Goal: Transaction & Acquisition: Purchase product/service

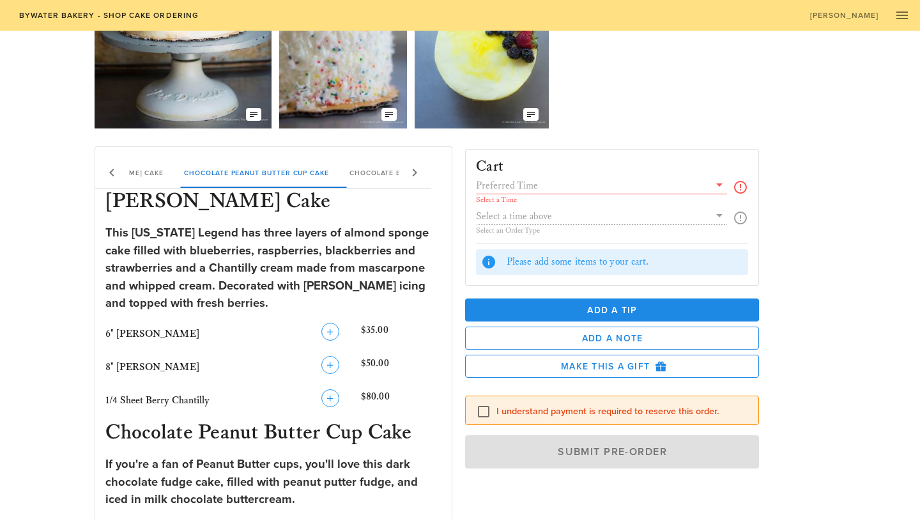
scroll to position [132, 0]
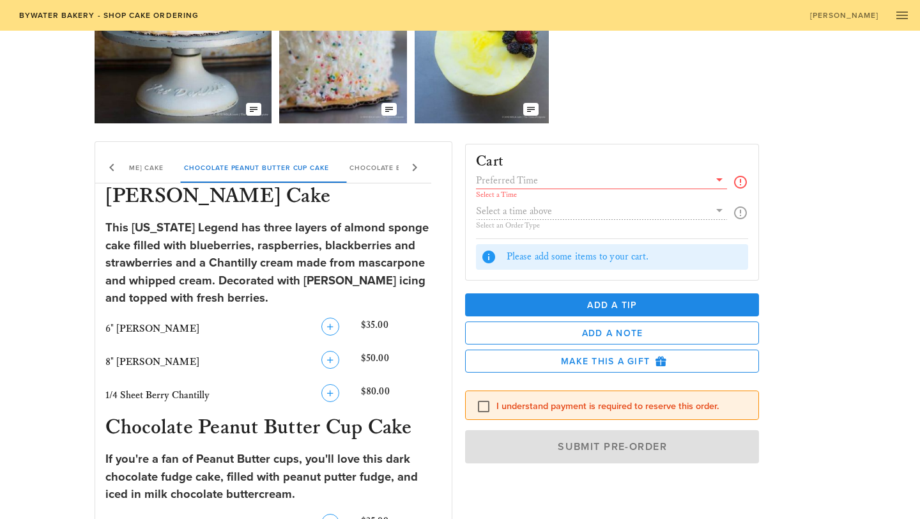
click at [417, 171] on icon at bounding box center [414, 167] width 15 height 15
click at [417, 170] on icon at bounding box center [414, 167] width 15 height 15
click at [417, 170] on div "[PERSON_NAME] Chantilly Cake Chocolate Peanut Butter Cup Cake Chocolate Butter …" at bounding box center [263, 167] width 337 height 31
click at [336, 359] on icon "button" at bounding box center [330, 359] width 15 height 15
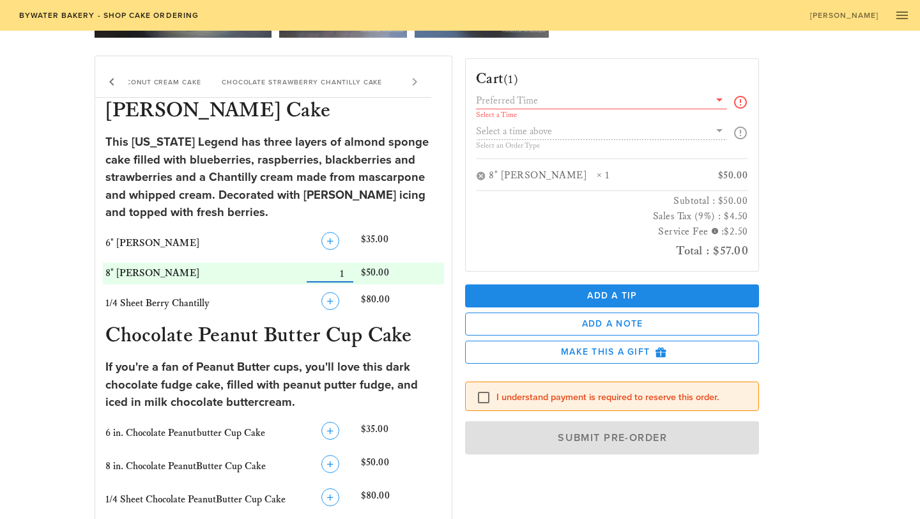
scroll to position [225, 0]
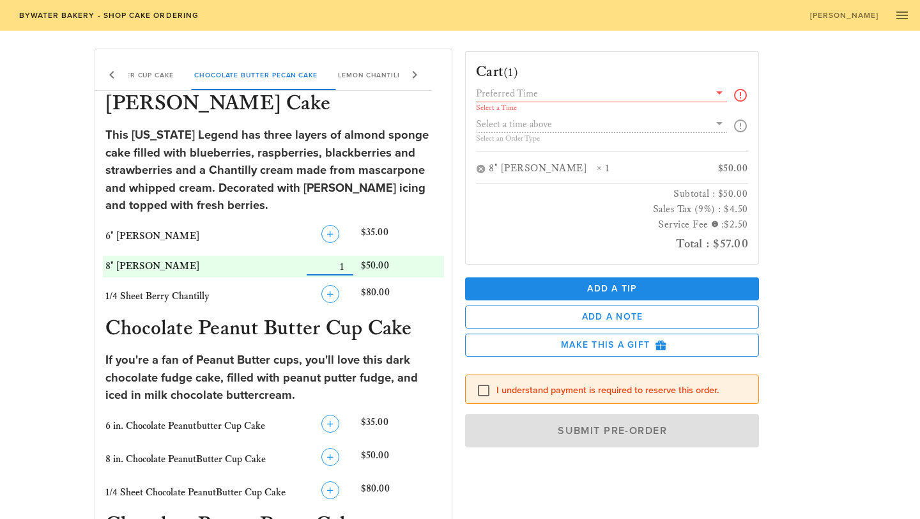
click at [600, 96] on input "text" at bounding box center [592, 93] width 233 height 17
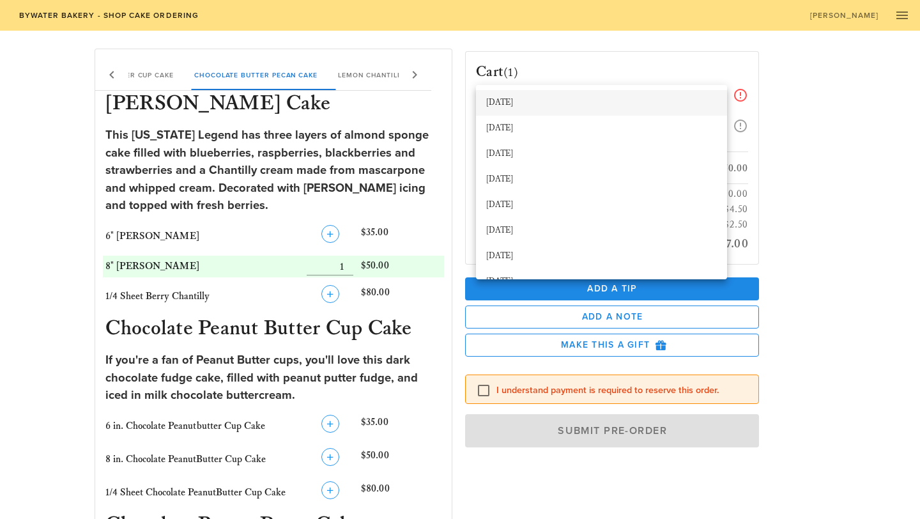
click at [581, 105] on div "[DATE]" at bounding box center [601, 103] width 231 height 10
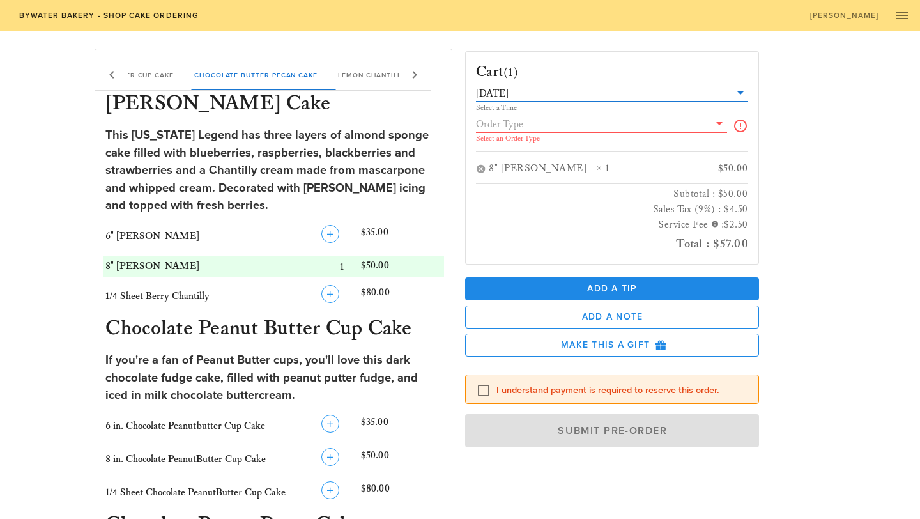
click at [561, 127] on input "text" at bounding box center [592, 124] width 233 height 17
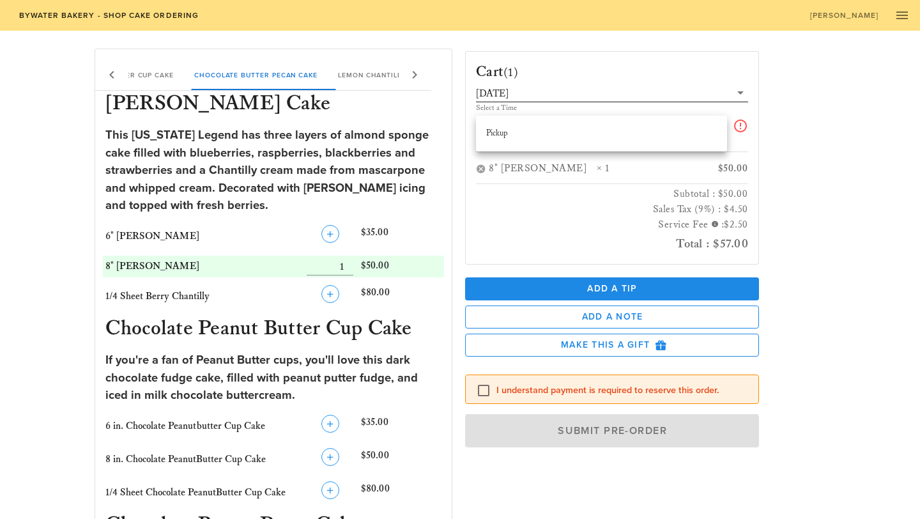
click at [559, 92] on input "text" at bounding box center [620, 93] width 219 height 17
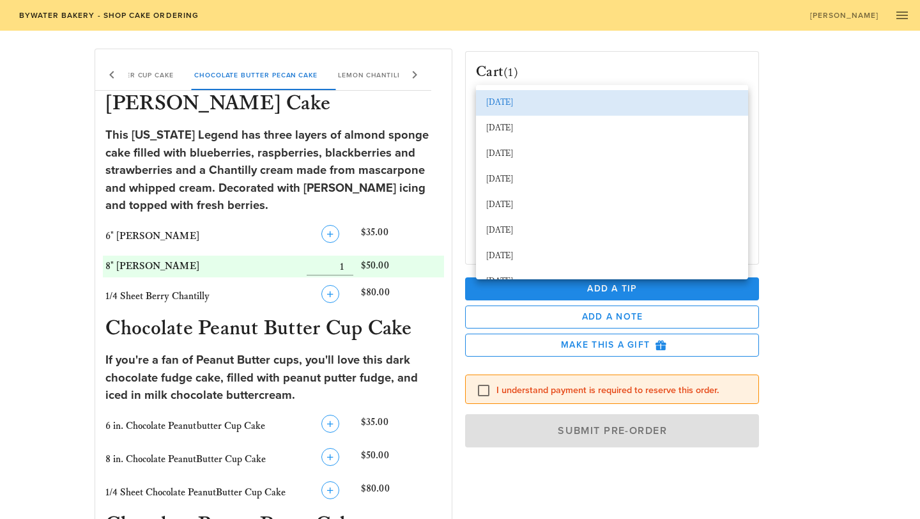
scroll to position [199, 0]
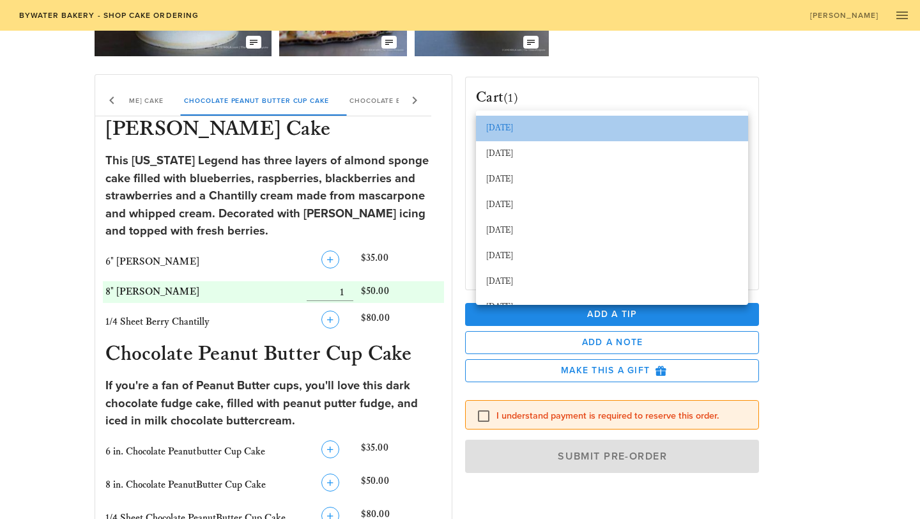
click at [554, 128] on div "[DATE]" at bounding box center [612, 128] width 252 height 10
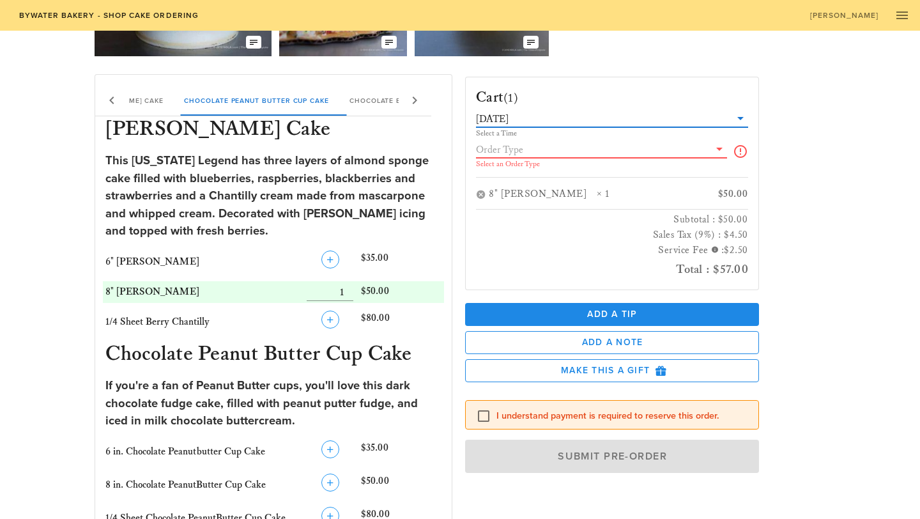
click at [551, 148] on input "text" at bounding box center [592, 149] width 233 height 17
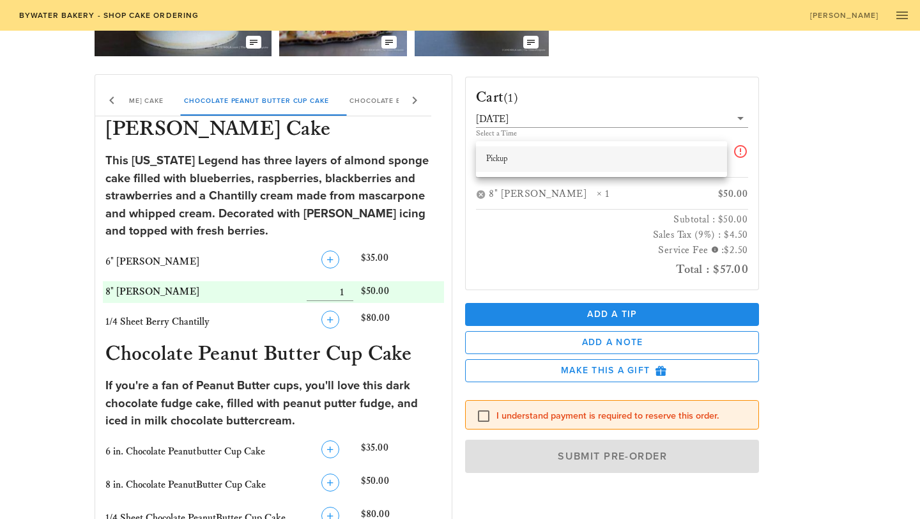
click at [549, 160] on div "Pickup" at bounding box center [601, 159] width 231 height 10
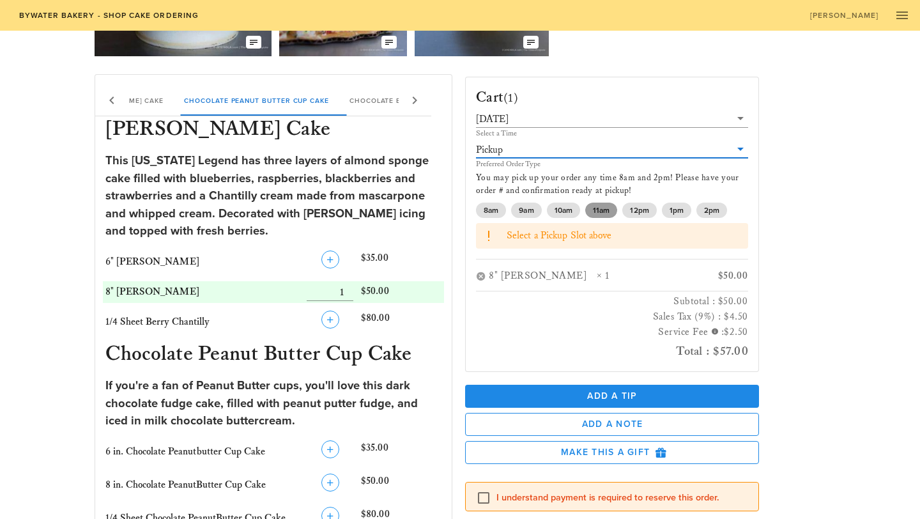
click at [600, 213] on span "11am" at bounding box center [601, 209] width 17 height 15
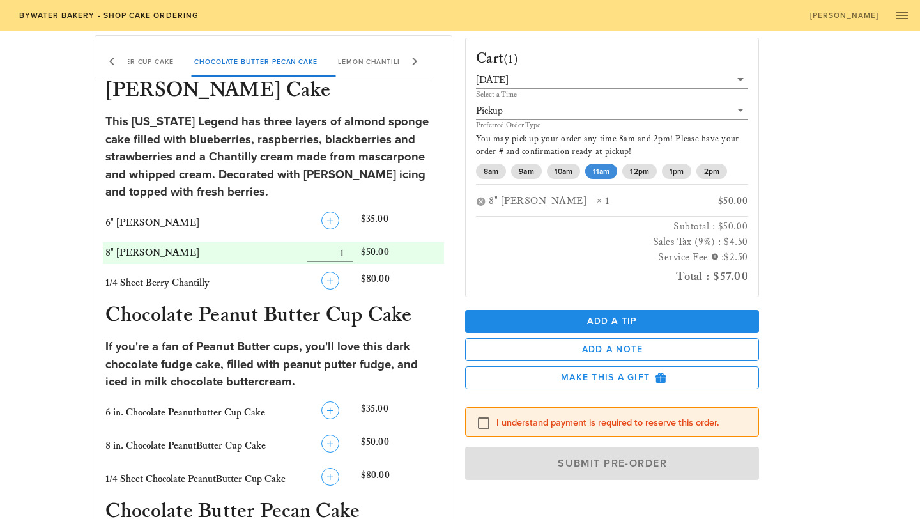
scroll to position [311, 0]
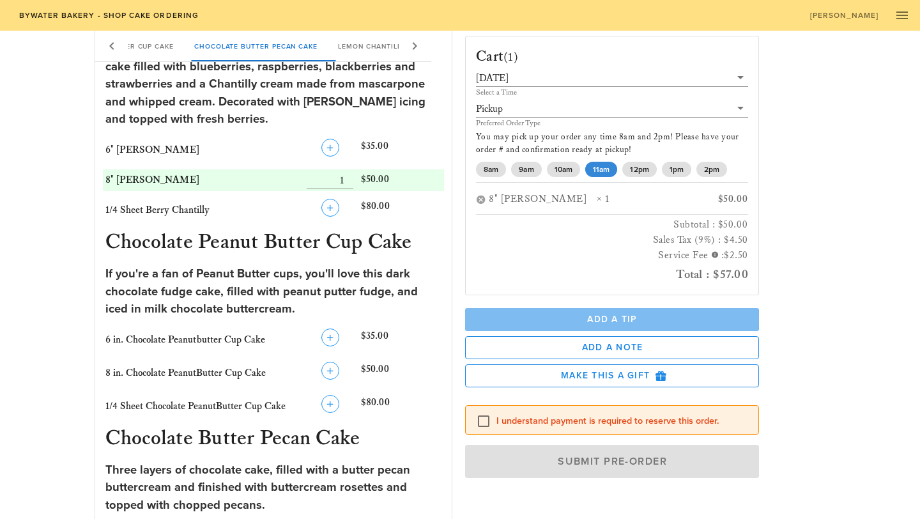
click at [680, 327] on button "Add a Tip" at bounding box center [612, 319] width 294 height 23
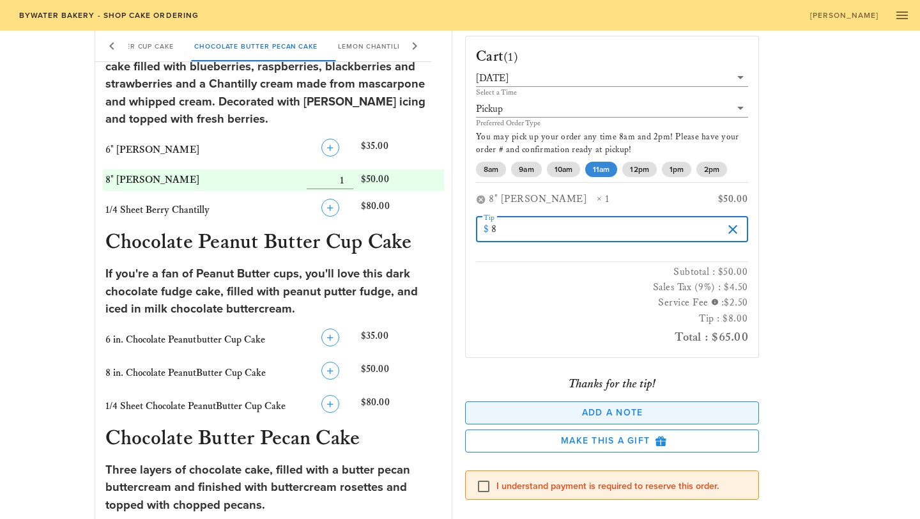
scroll to position [52, 0]
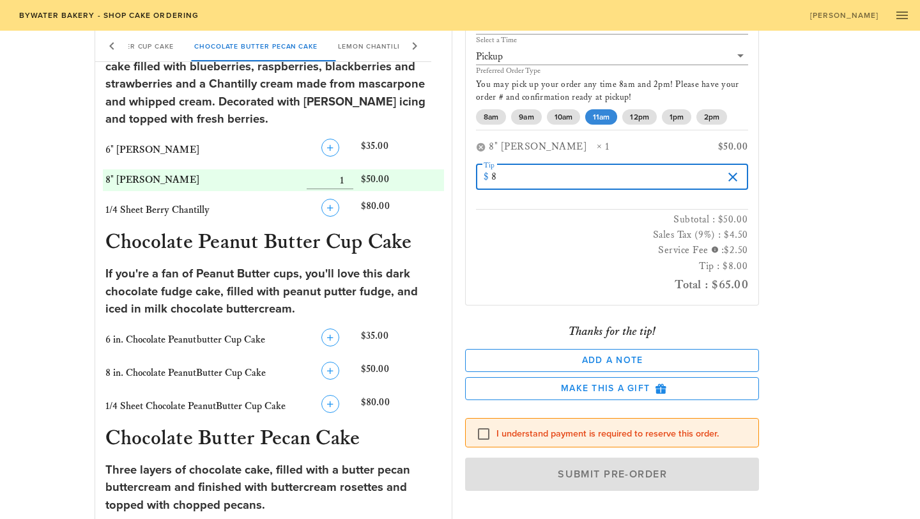
type input "8"
click at [587, 430] on label "I understand payment is required to reserve this order." at bounding box center [622, 433] width 252 height 13
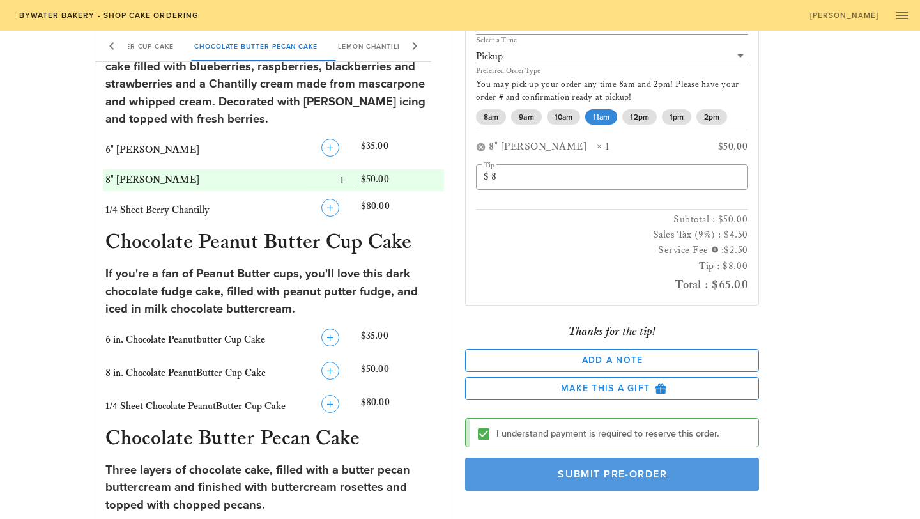
click at [595, 467] on button "Submit Pre-Order" at bounding box center [612, 473] width 294 height 33
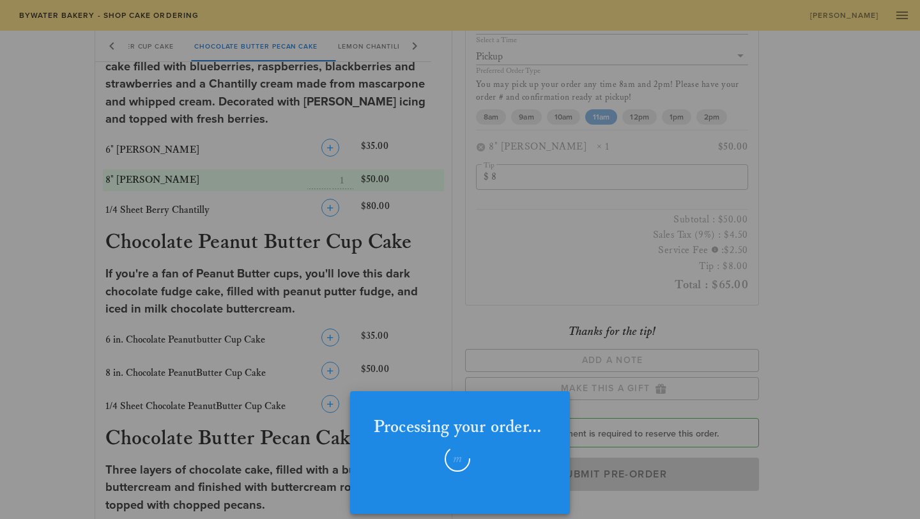
checkbox input "false"
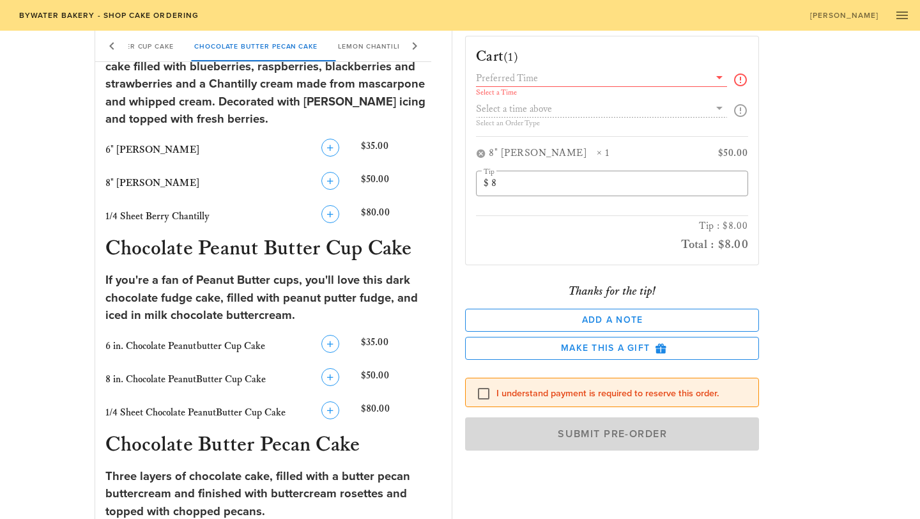
scroll to position [0, 0]
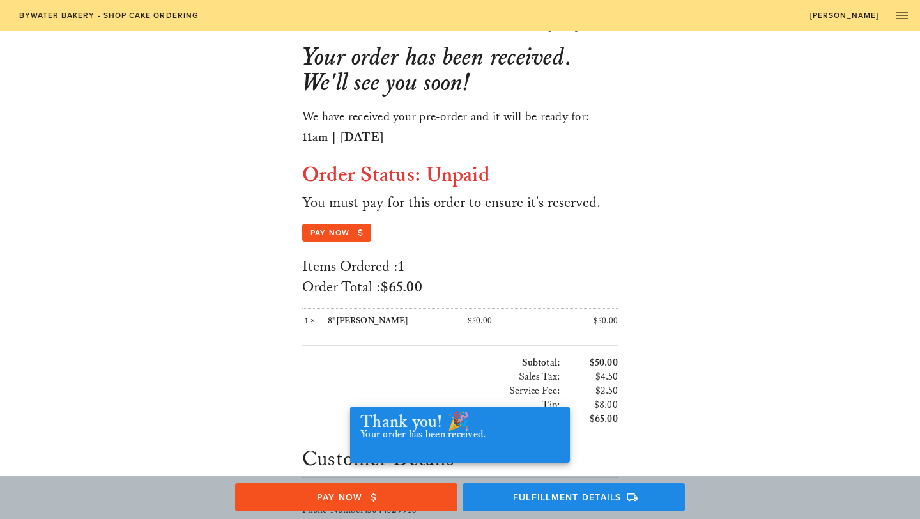
scroll to position [77, 0]
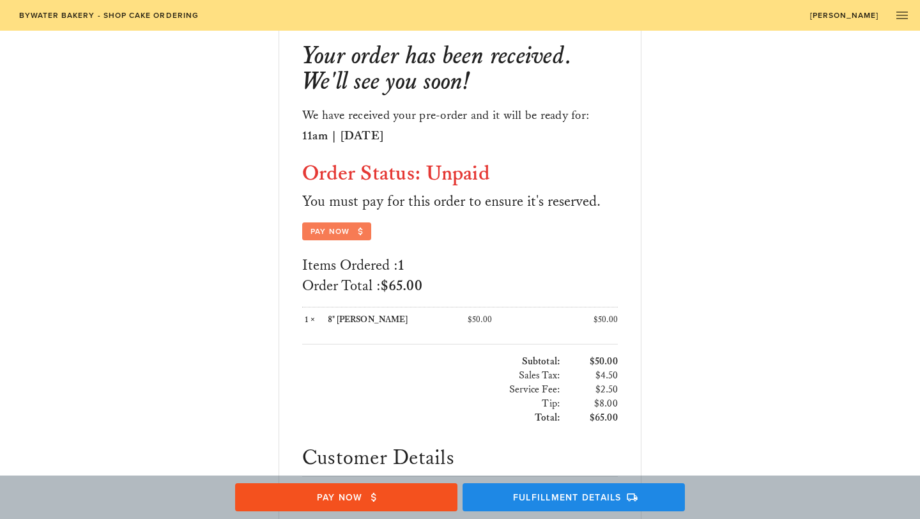
click at [333, 234] on span "Pay Now" at bounding box center [337, 230] width 54 height 11
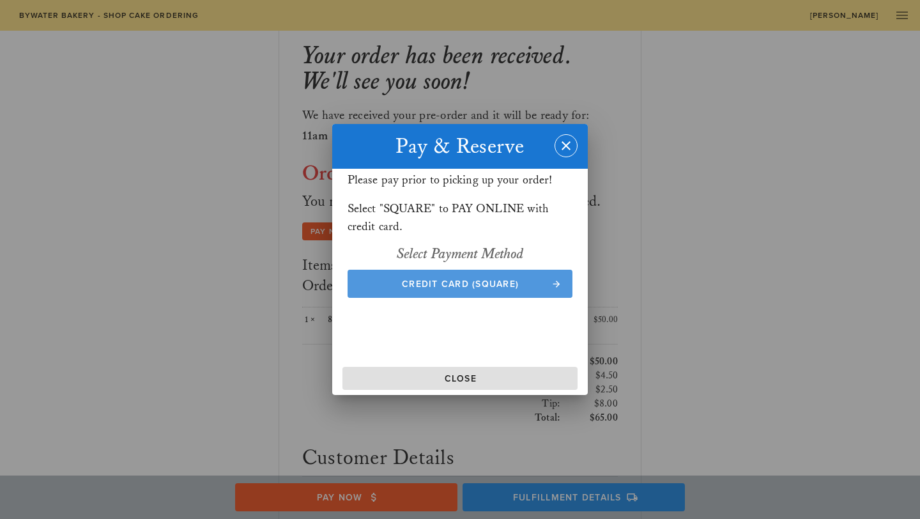
click at [405, 278] on span "Credit Card (Square)" at bounding box center [460, 283] width 200 height 11
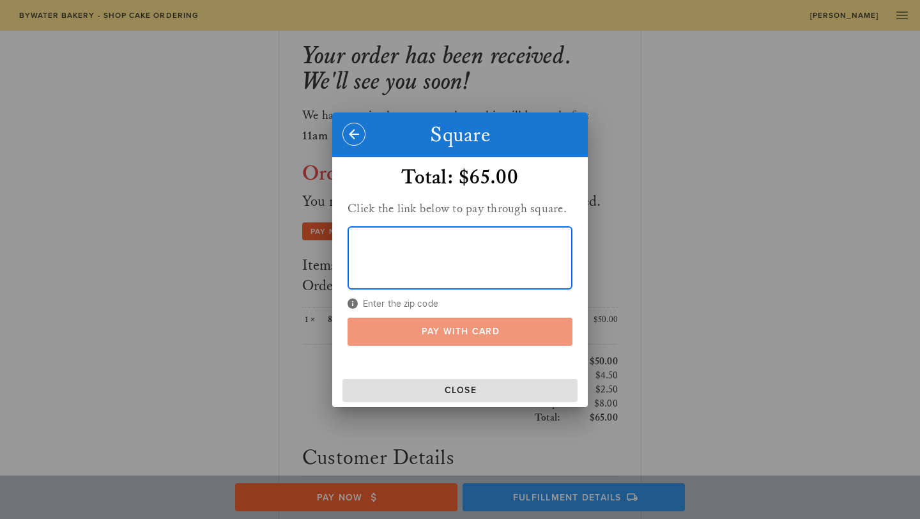
click at [435, 326] on span "Pay With Card" at bounding box center [460, 331] width 200 height 11
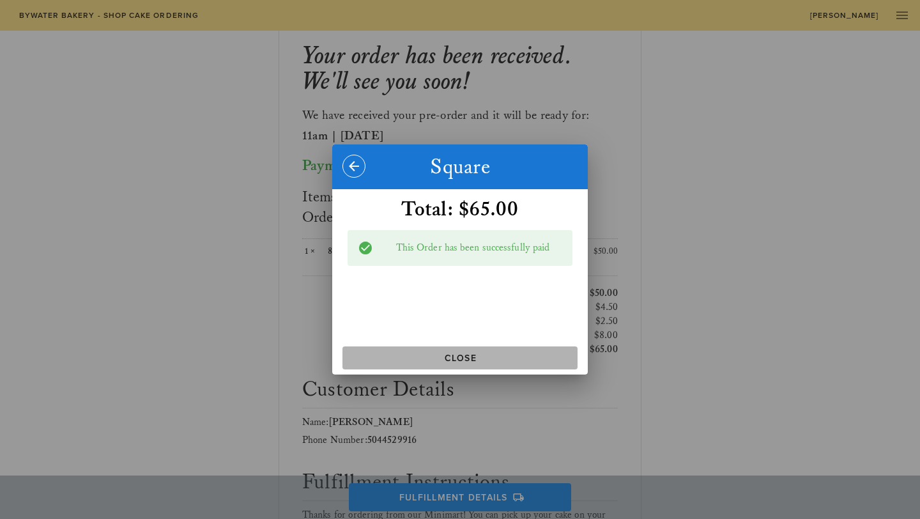
click at [488, 361] on span "Close" at bounding box center [459, 358] width 225 height 11
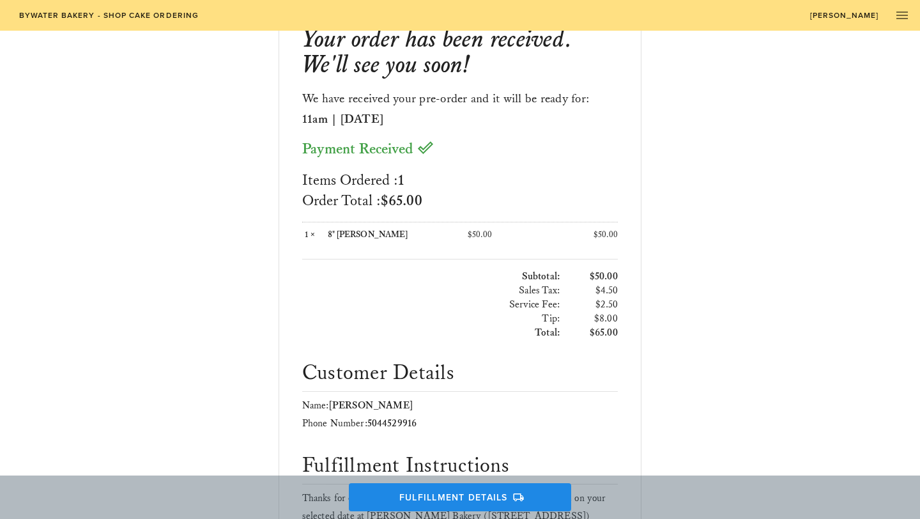
scroll to position [0, 0]
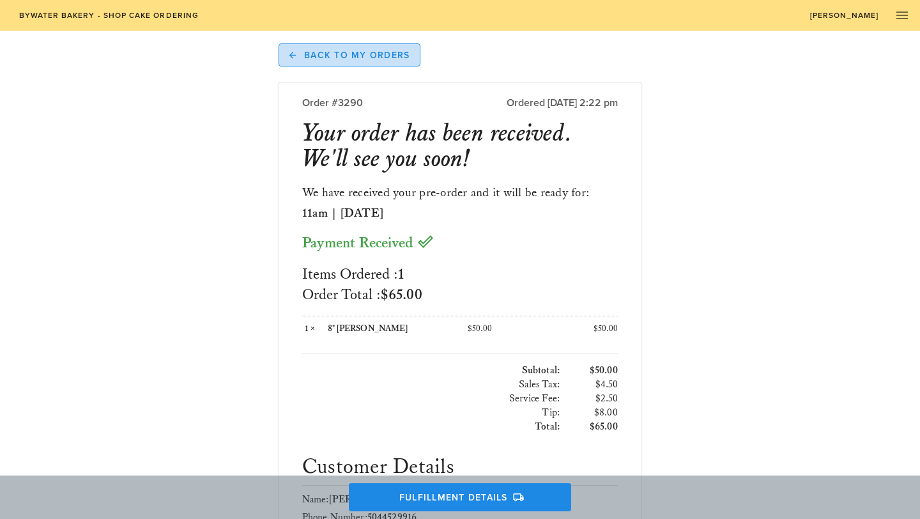
click at [320, 56] on span "Back to My Orders" at bounding box center [349, 54] width 121 height 11
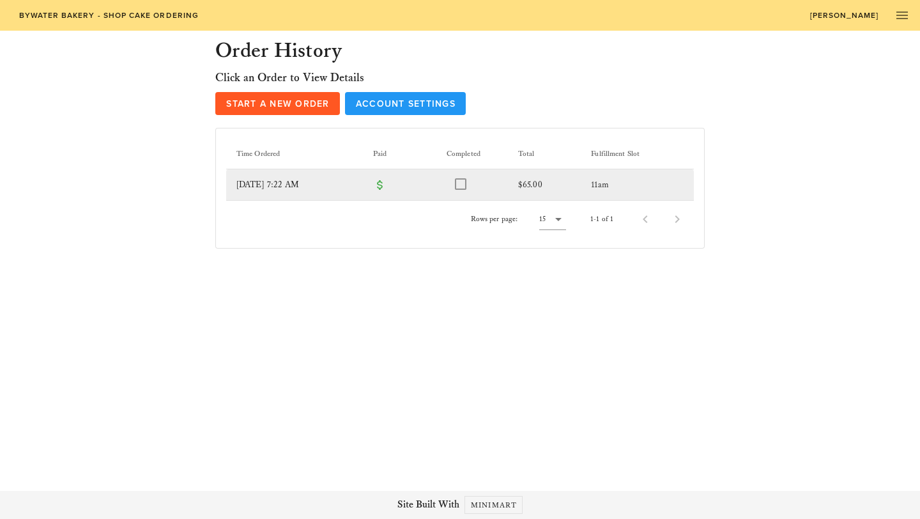
click at [311, 189] on td "[DATE] 7:22 AM" at bounding box center [294, 184] width 137 height 31
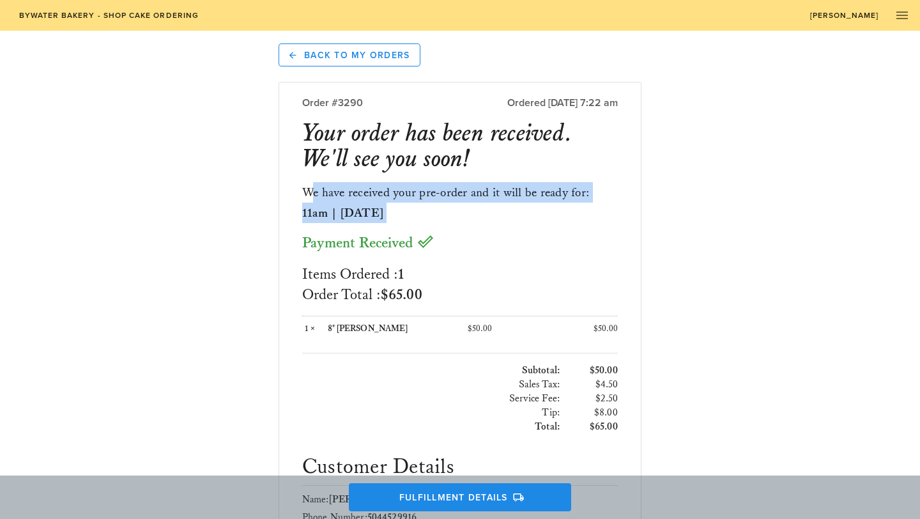
drag, startPoint x: 312, startPoint y: 192, endPoint x: 448, endPoint y: 227, distance: 141.0
click at [449, 227] on div "We have received your pre-order and it will be ready for: 11am | [DATE] Payment…" at bounding box center [460, 437] width 337 height 511
click at [448, 227] on div "Payment Received" at bounding box center [460, 244] width 316 height 42
